Goal: Information Seeking & Learning: Learn about a topic

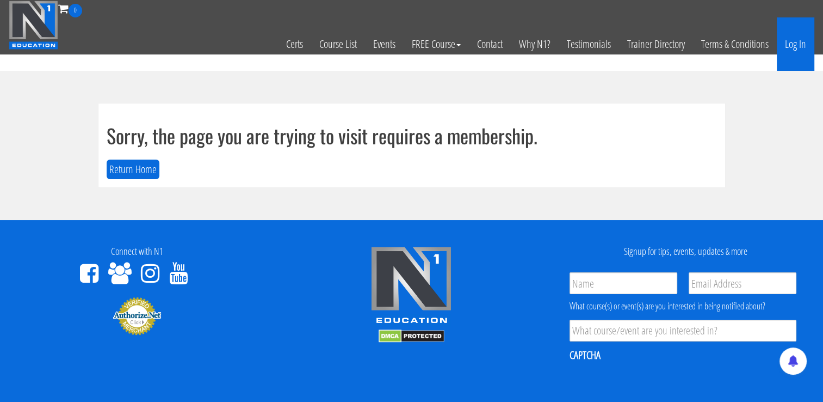
click at [794, 39] on link "Log In" at bounding box center [796, 43] width 38 height 53
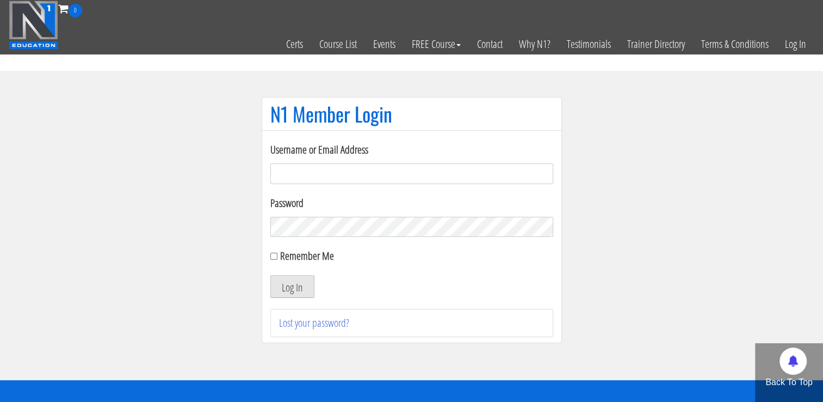
type input "[EMAIL_ADDRESS][DOMAIN_NAME]"
click at [297, 282] on button "Log In" at bounding box center [292, 286] width 44 height 23
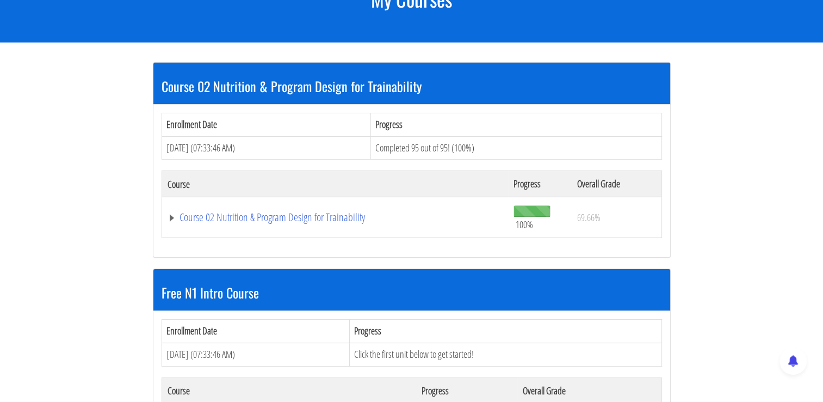
scroll to position [168, 0]
click at [310, 215] on link "Course 02 Nutrition & Program Design for Trainability" at bounding box center [336, 217] width 336 height 11
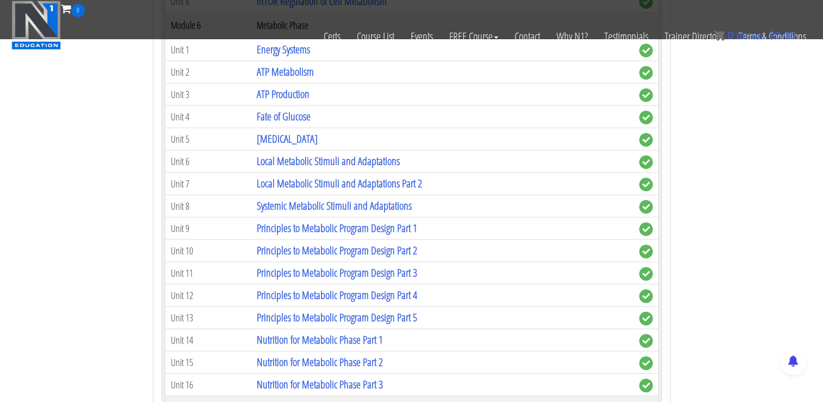
scroll to position [927, 0]
click at [361, 268] on link "Principles to Metabolic Program Design Part 3" at bounding box center [336, 271] width 161 height 15
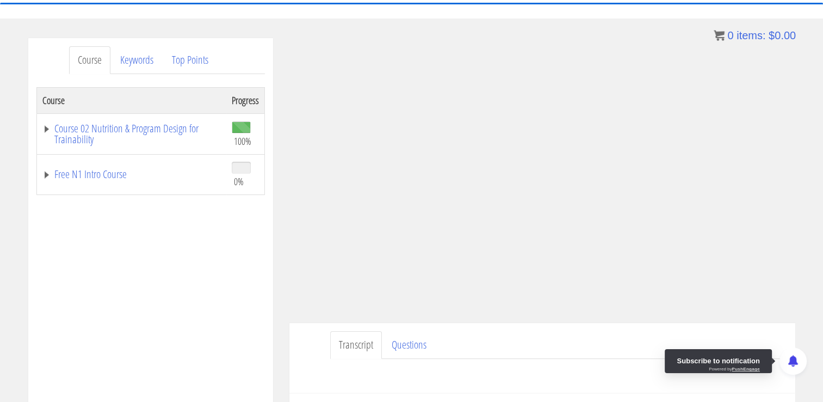
scroll to position [337, 0]
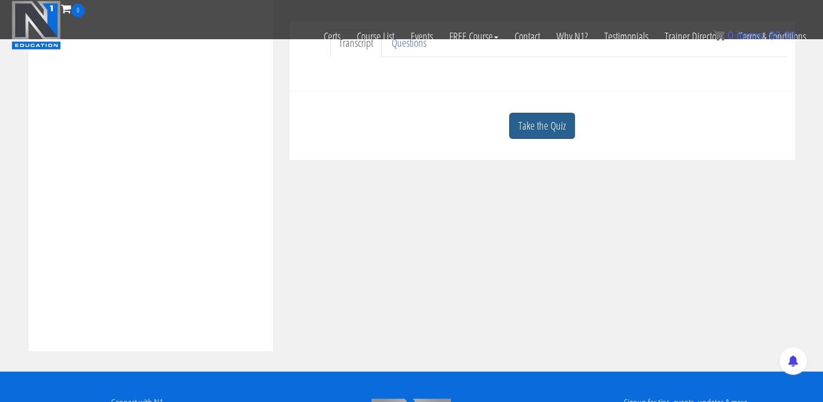
click at [547, 132] on link "Take the Quiz" at bounding box center [542, 126] width 66 height 27
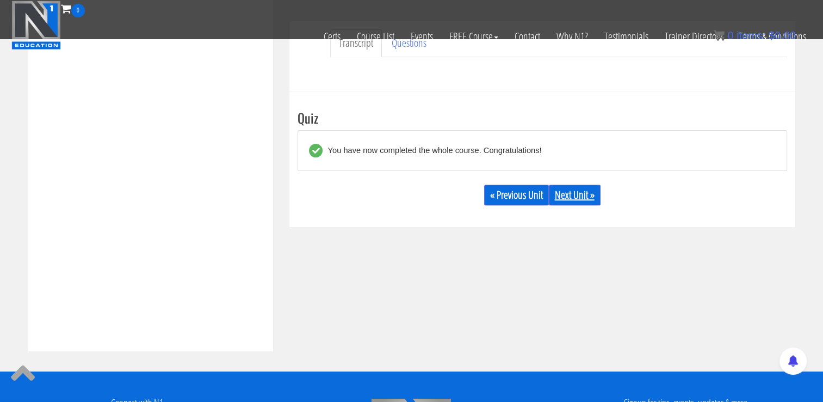
click at [587, 195] on link "Next Unit »" at bounding box center [575, 194] width 52 height 21
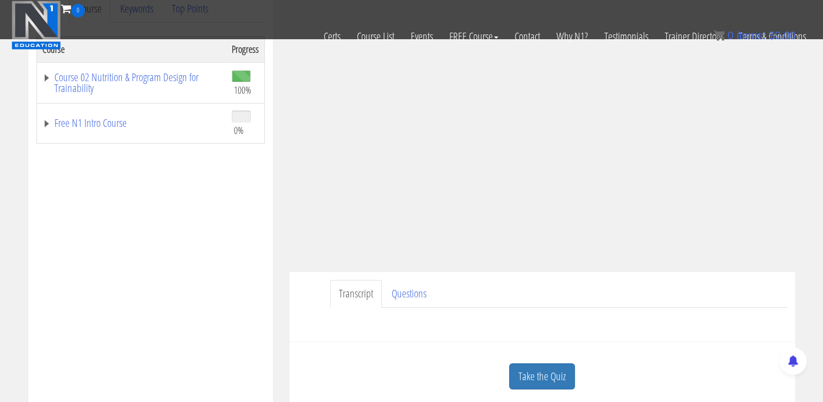
scroll to position [389, 0]
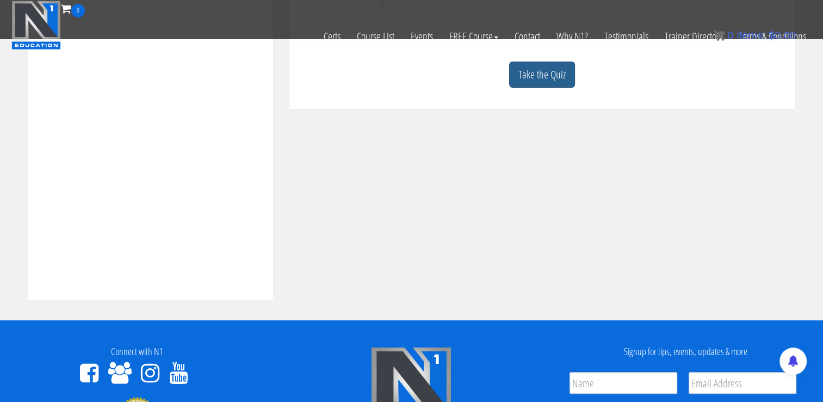
click at [549, 85] on link "Take the Quiz" at bounding box center [542, 74] width 66 height 27
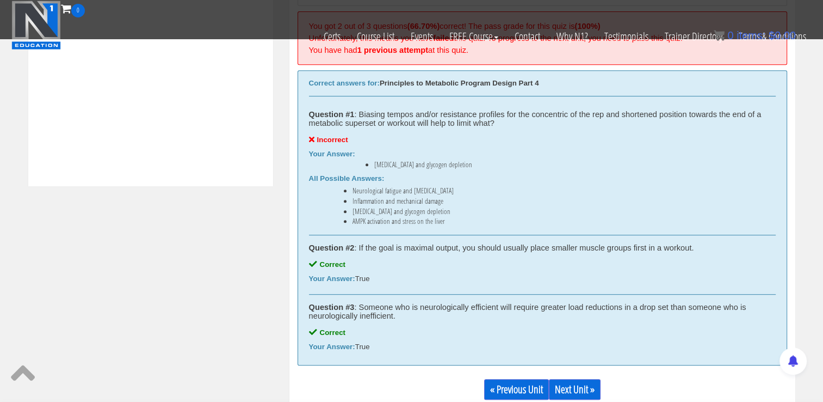
scroll to position [609, 0]
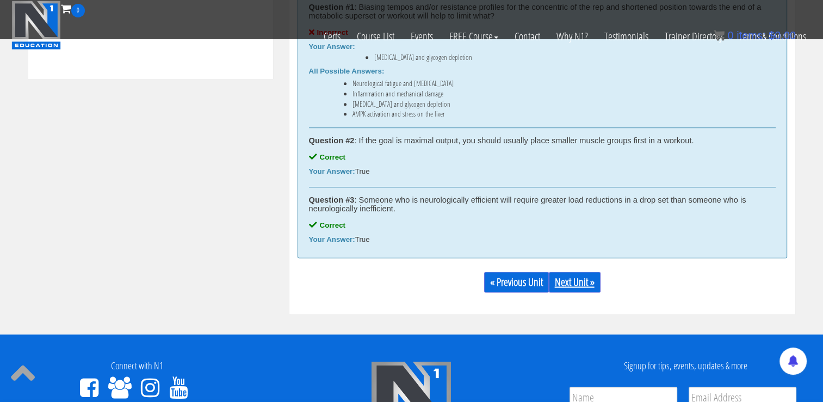
click at [571, 286] on link "Next Unit »" at bounding box center [575, 282] width 52 height 21
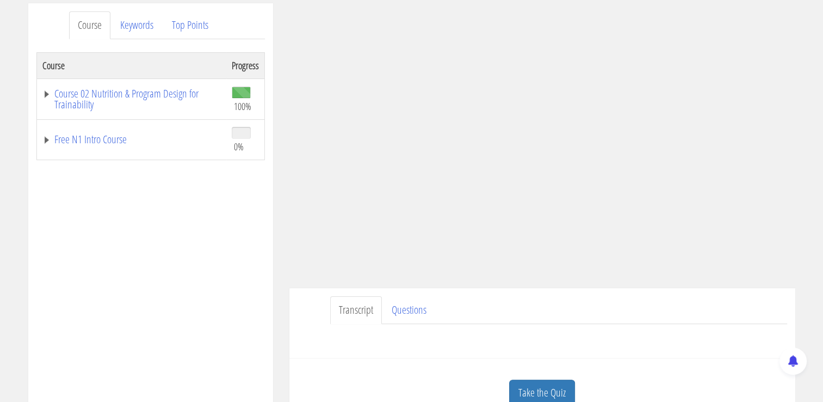
scroll to position [138, 0]
click at [559, 385] on link "Take the Quiz" at bounding box center [542, 393] width 66 height 27
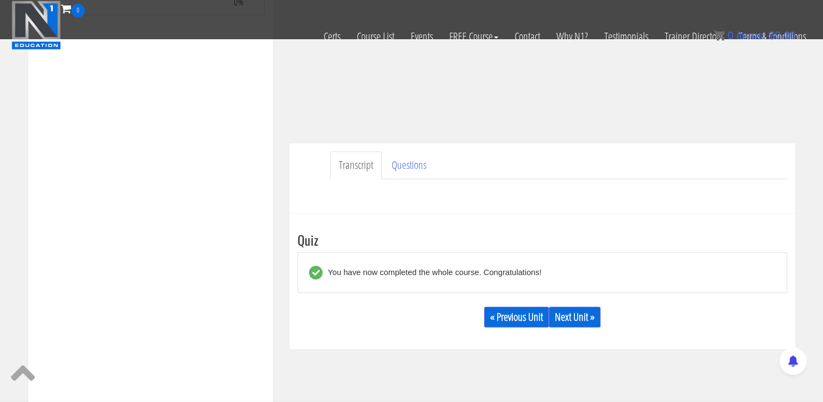
scroll to position [209, 0]
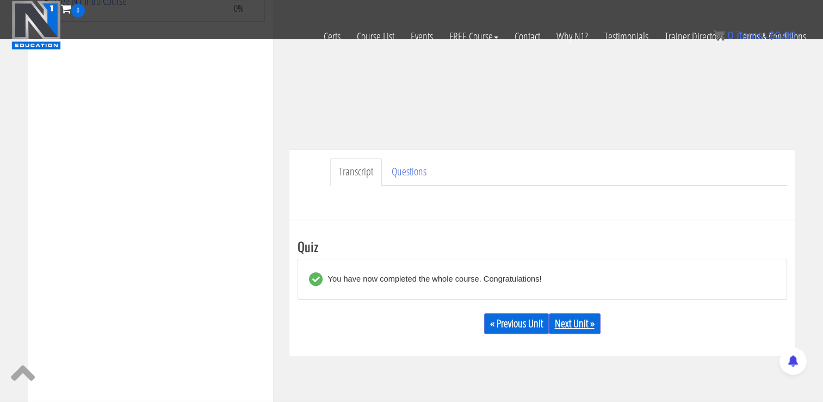
click at [582, 321] on link "Next Unit »" at bounding box center [575, 323] width 52 height 21
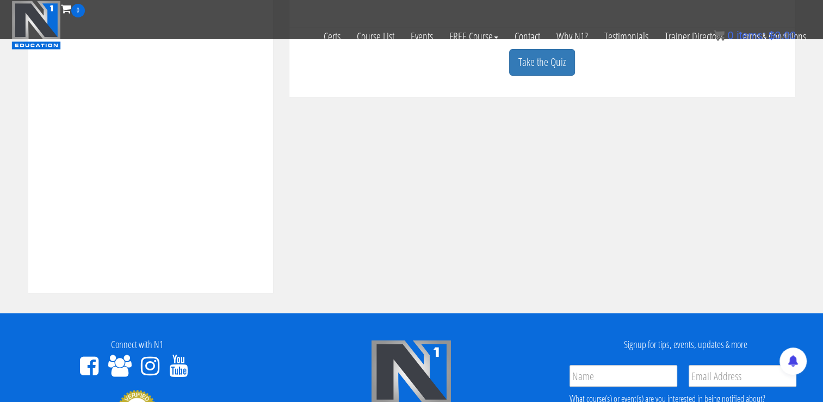
scroll to position [395, 0]
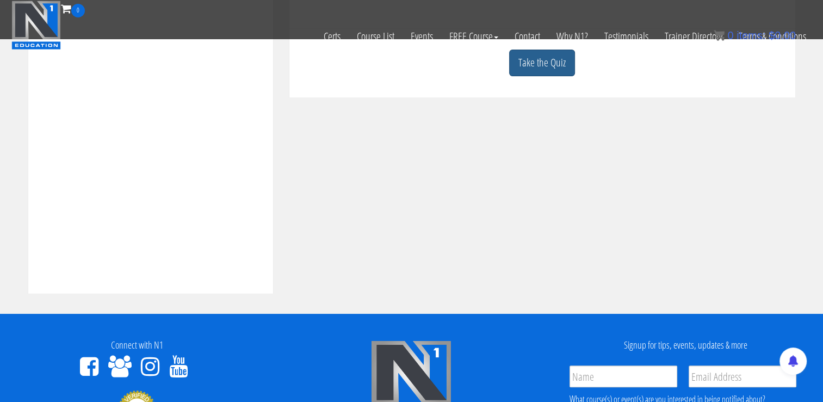
click at [553, 64] on link "Take the Quiz" at bounding box center [542, 63] width 66 height 27
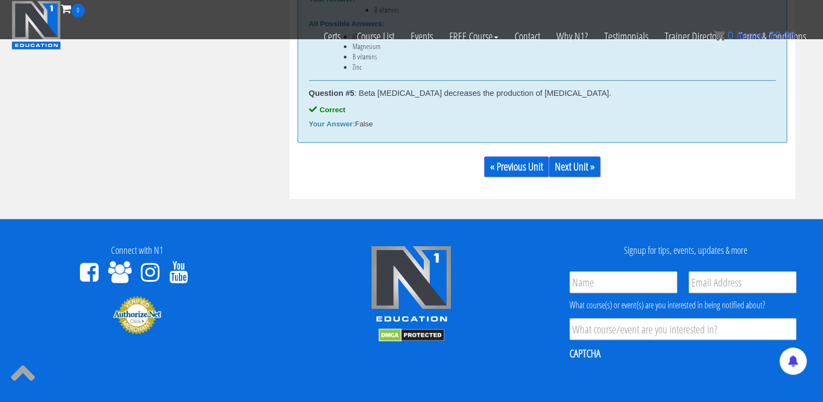
scroll to position [919, 0]
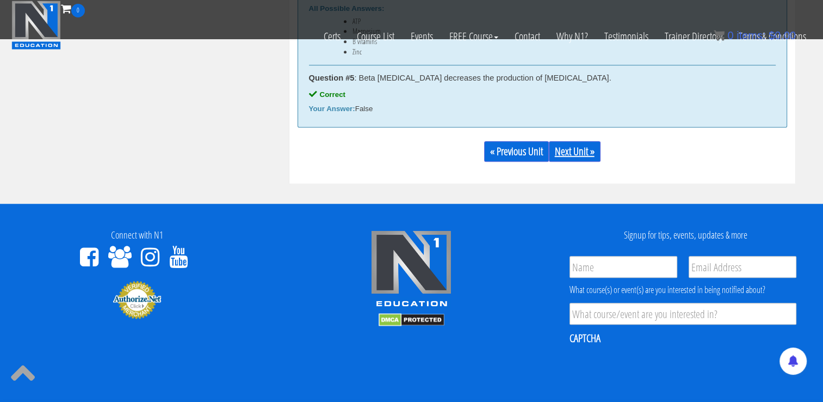
click at [577, 145] on link "Next Unit »" at bounding box center [575, 151] width 52 height 21
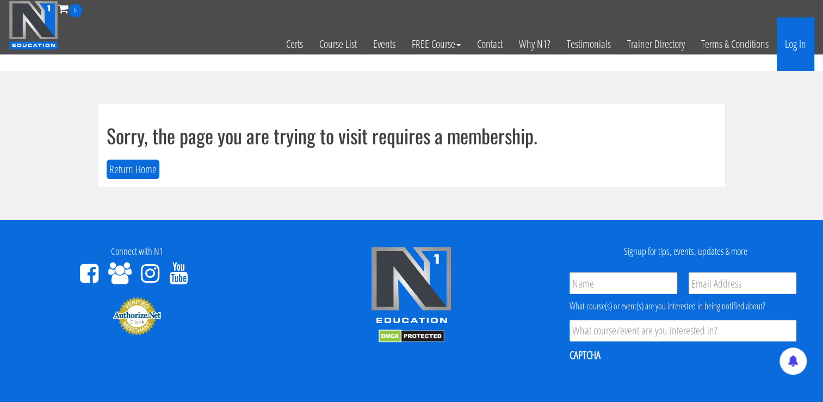
click at [798, 38] on link "Log In" at bounding box center [796, 43] width 38 height 53
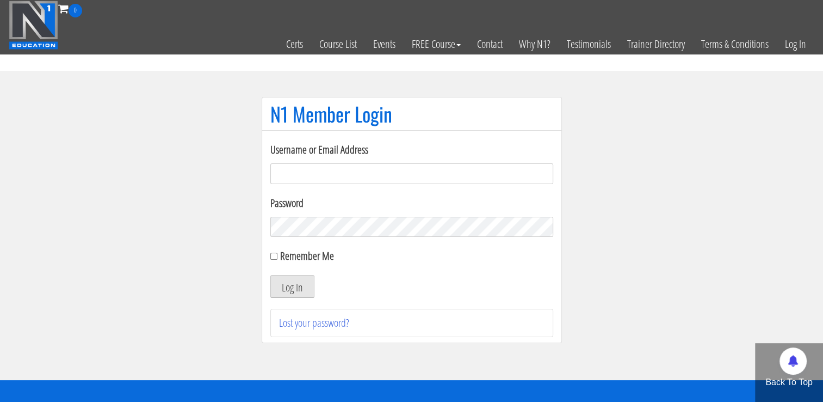
type input "niko_6@azet.sk"
click at [287, 294] on button "Log In" at bounding box center [292, 286] width 44 height 23
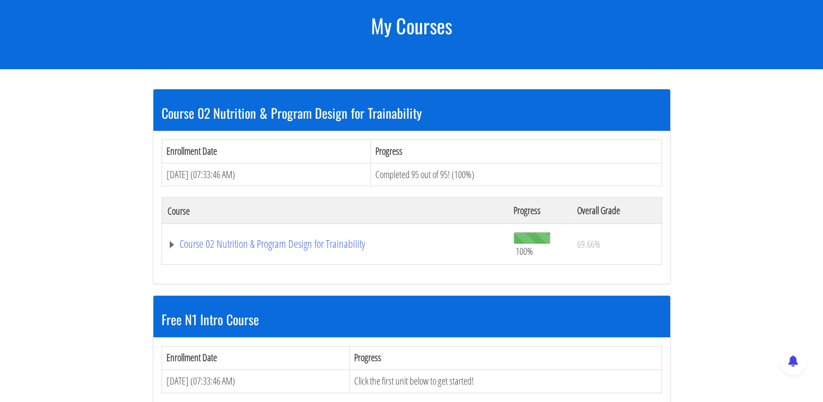
scroll to position [141, 0]
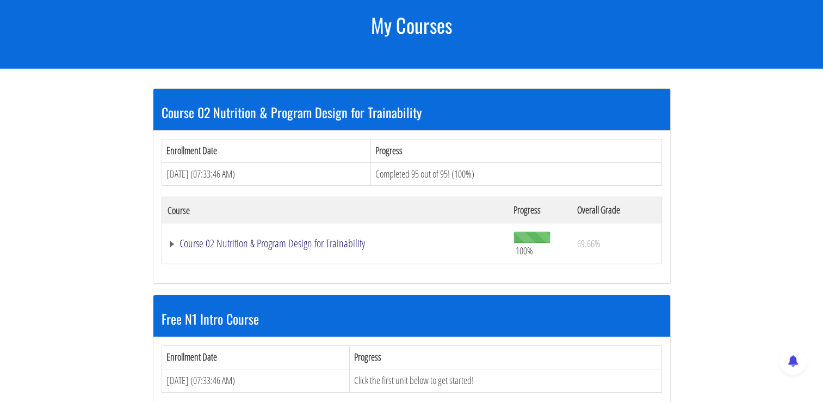
click at [310, 240] on link "Course 02 Nutrition & Program Design for Trainability" at bounding box center [336, 243] width 336 height 11
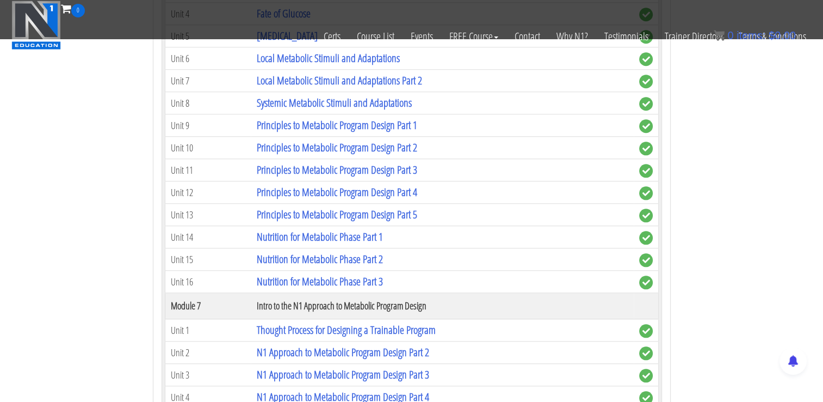
scroll to position [1033, 0]
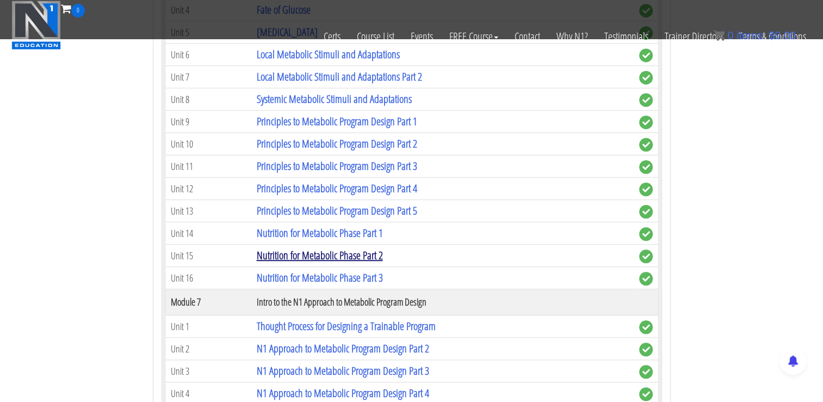
click at [361, 250] on link "Nutrition for Metabolic Phase Part 2" at bounding box center [319, 255] width 126 height 15
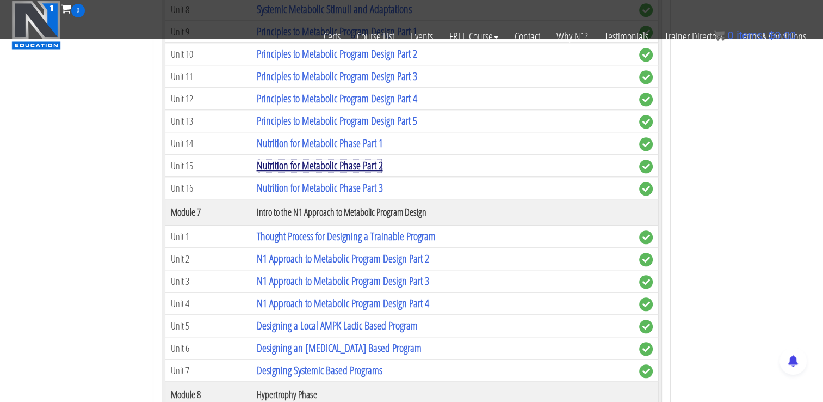
scroll to position [1130, 0]
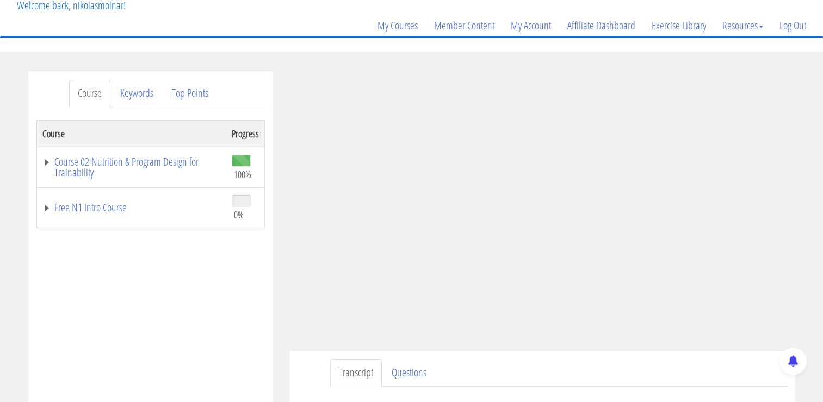
scroll to position [74, 0]
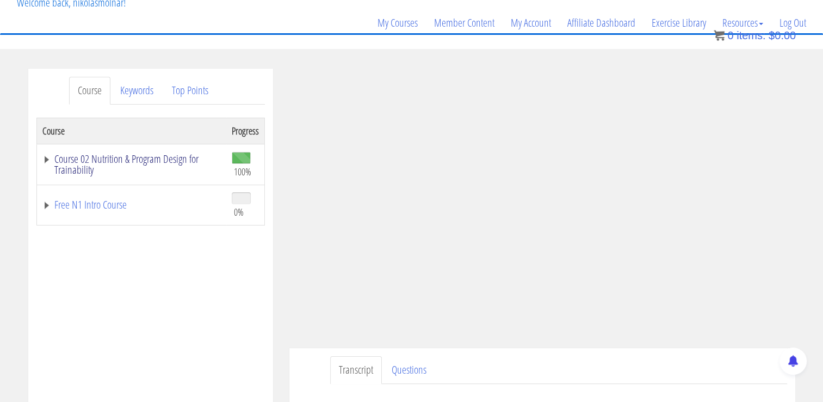
click at [159, 155] on link "Course 02 Nutrition & Program Design for Trainability" at bounding box center [131, 164] width 178 height 22
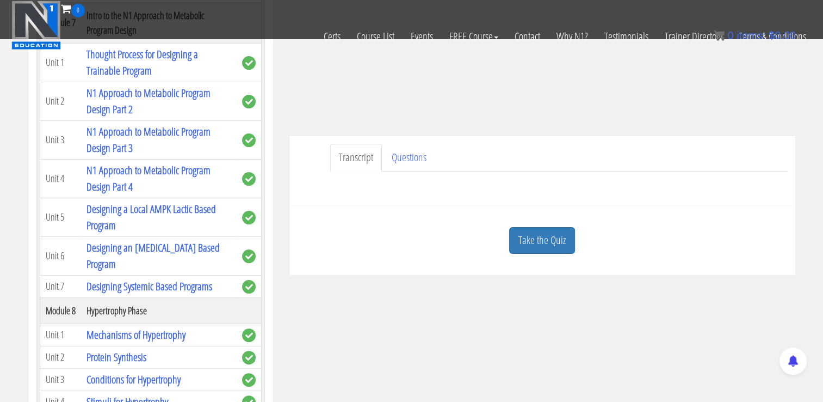
scroll to position [218, 0]
click at [556, 242] on link "Take the Quiz" at bounding box center [542, 240] width 66 height 27
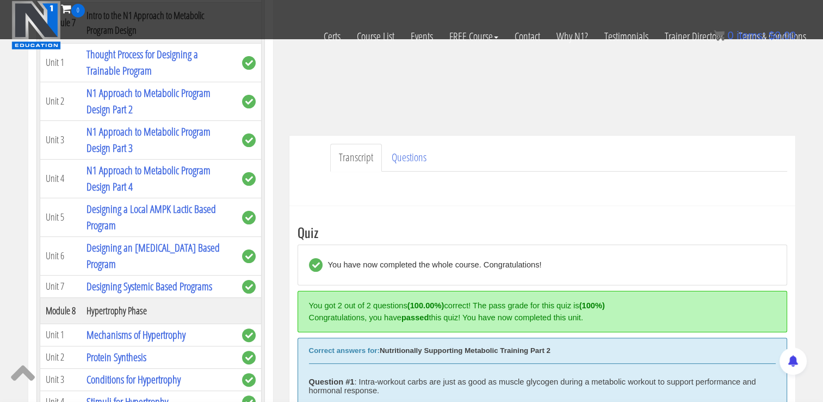
scroll to position [518, 0]
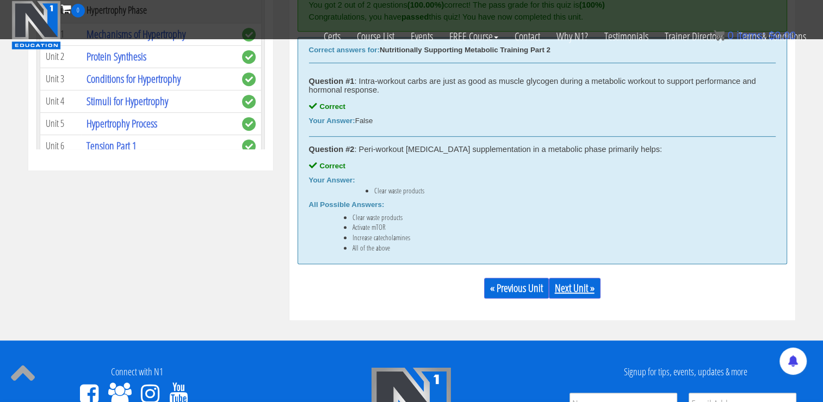
click at [568, 292] on link "Next Unit »" at bounding box center [575, 288] width 52 height 21
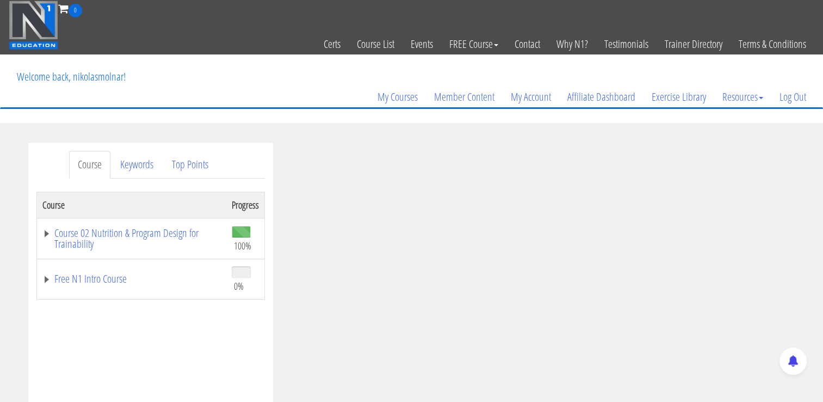
scroll to position [52, 0]
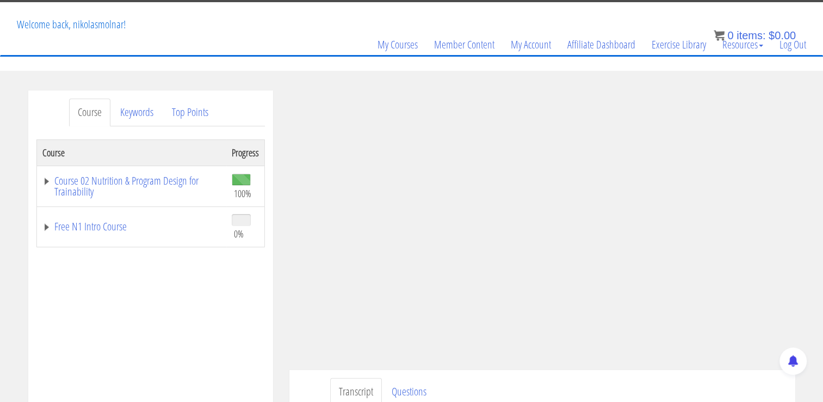
click at [668, 386] on ul "Transcript Questions" at bounding box center [558, 392] width 457 height 28
